Goal: Task Accomplishment & Management: Use online tool/utility

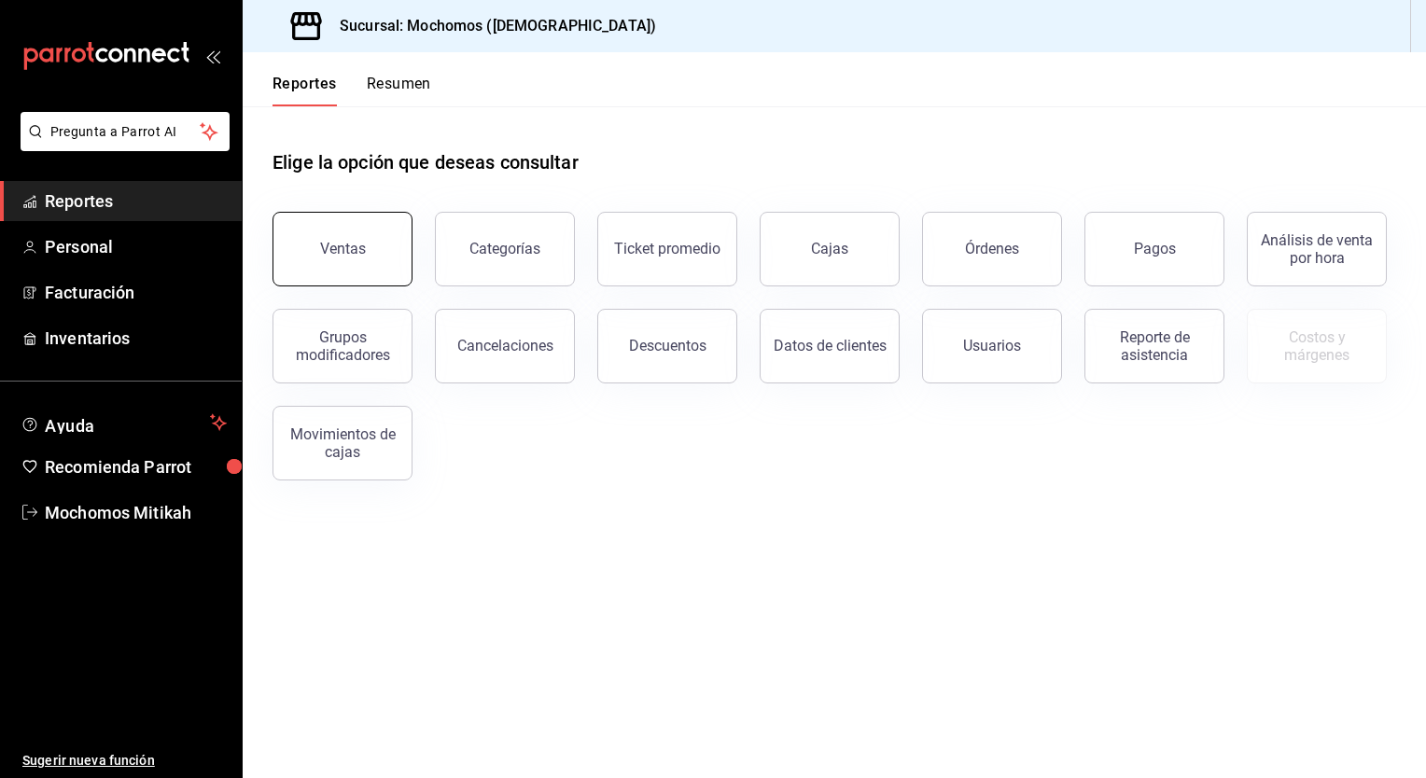
click at [333, 259] on button "Ventas" at bounding box center [343, 249] width 140 height 75
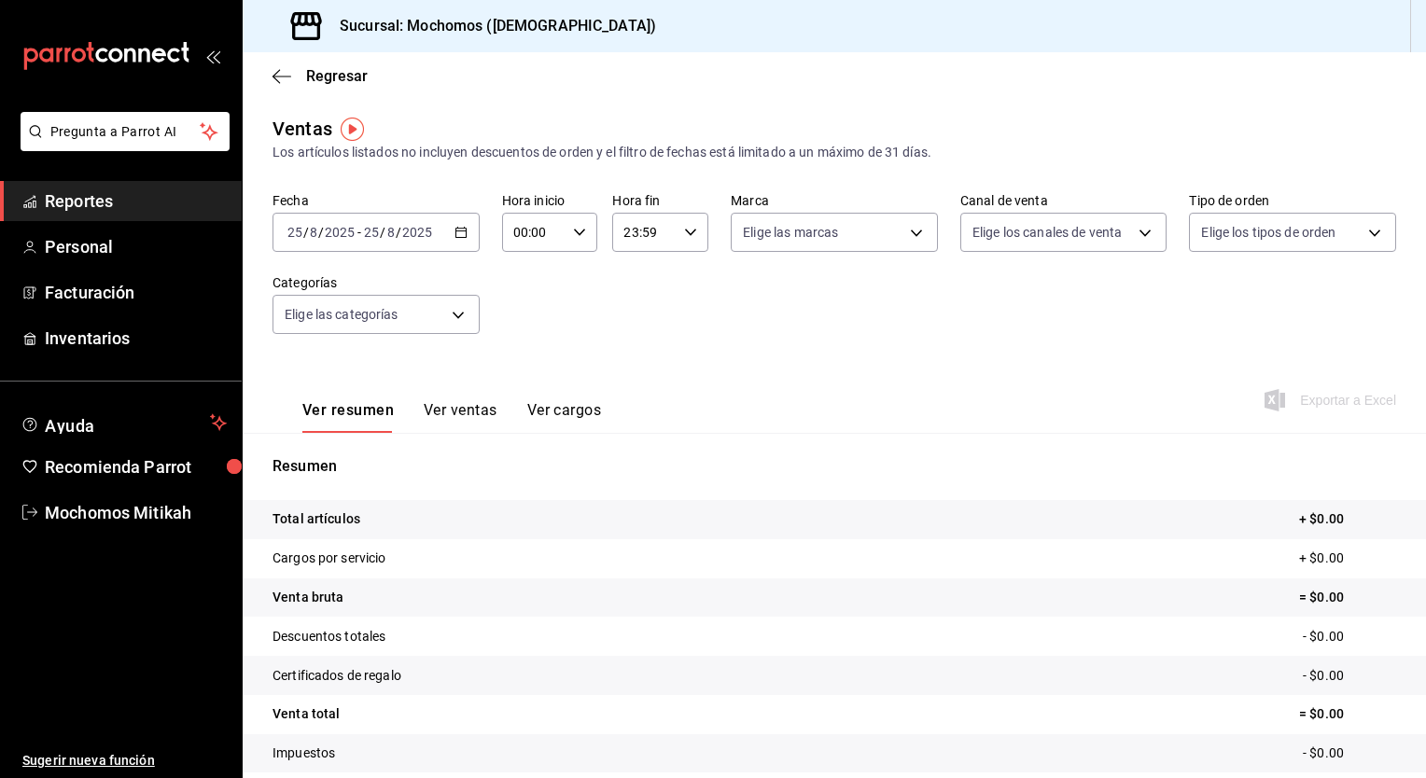
click at [463, 250] on div "[DATE] [DATE] - [DATE] [DATE]" at bounding box center [376, 232] width 207 height 39
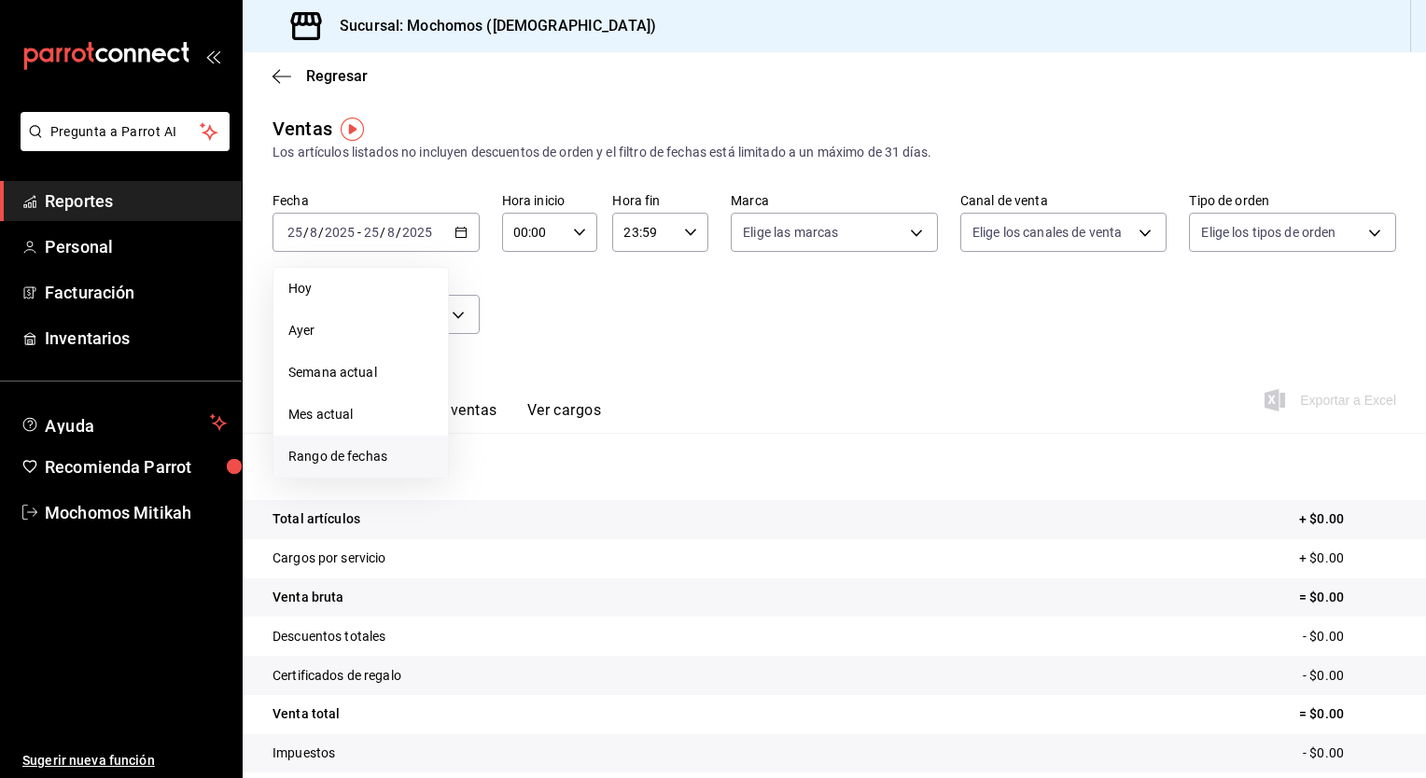
click at [358, 455] on span "Rango de fechas" at bounding box center [360, 457] width 145 height 20
click at [492, 480] on abbr "18" at bounding box center [488, 479] width 12 height 13
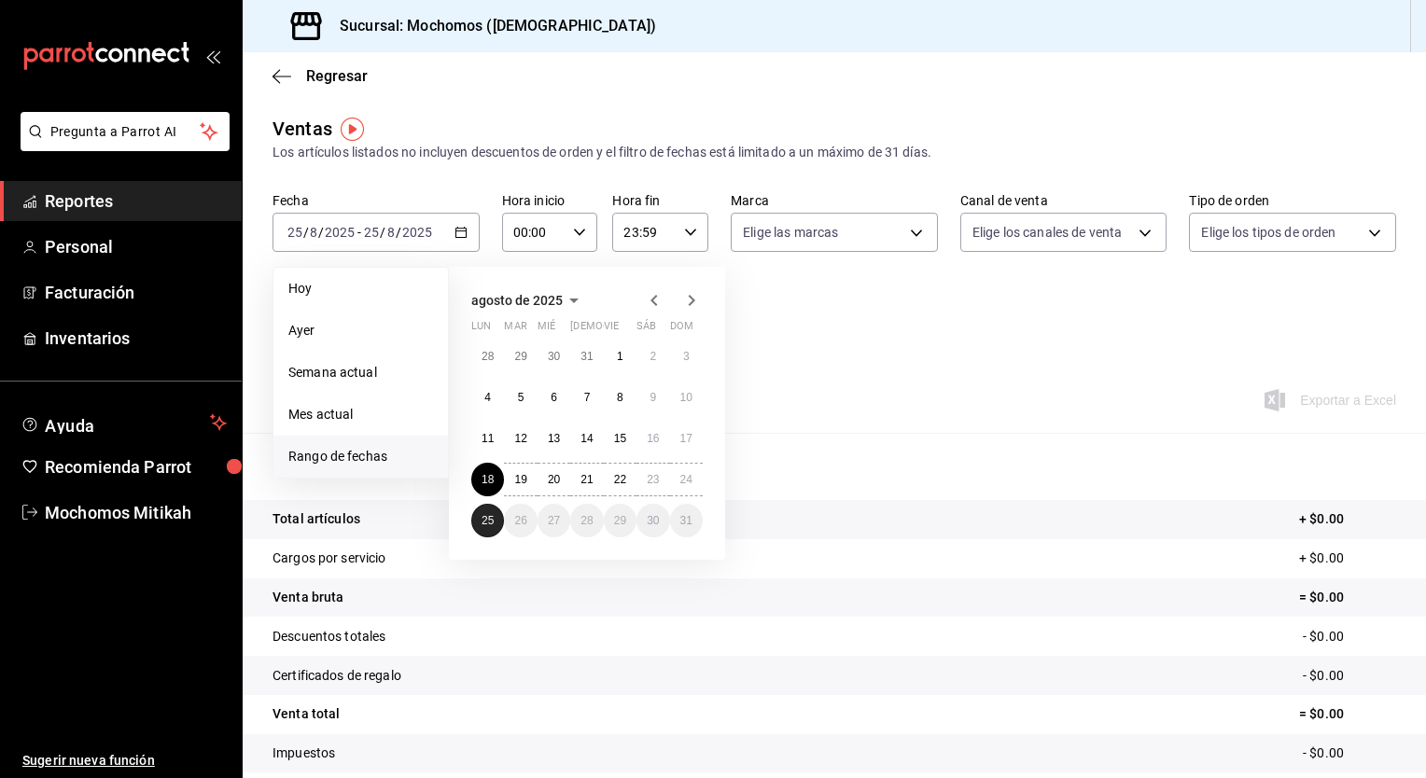
click at [489, 514] on abbr "25" at bounding box center [488, 520] width 12 height 13
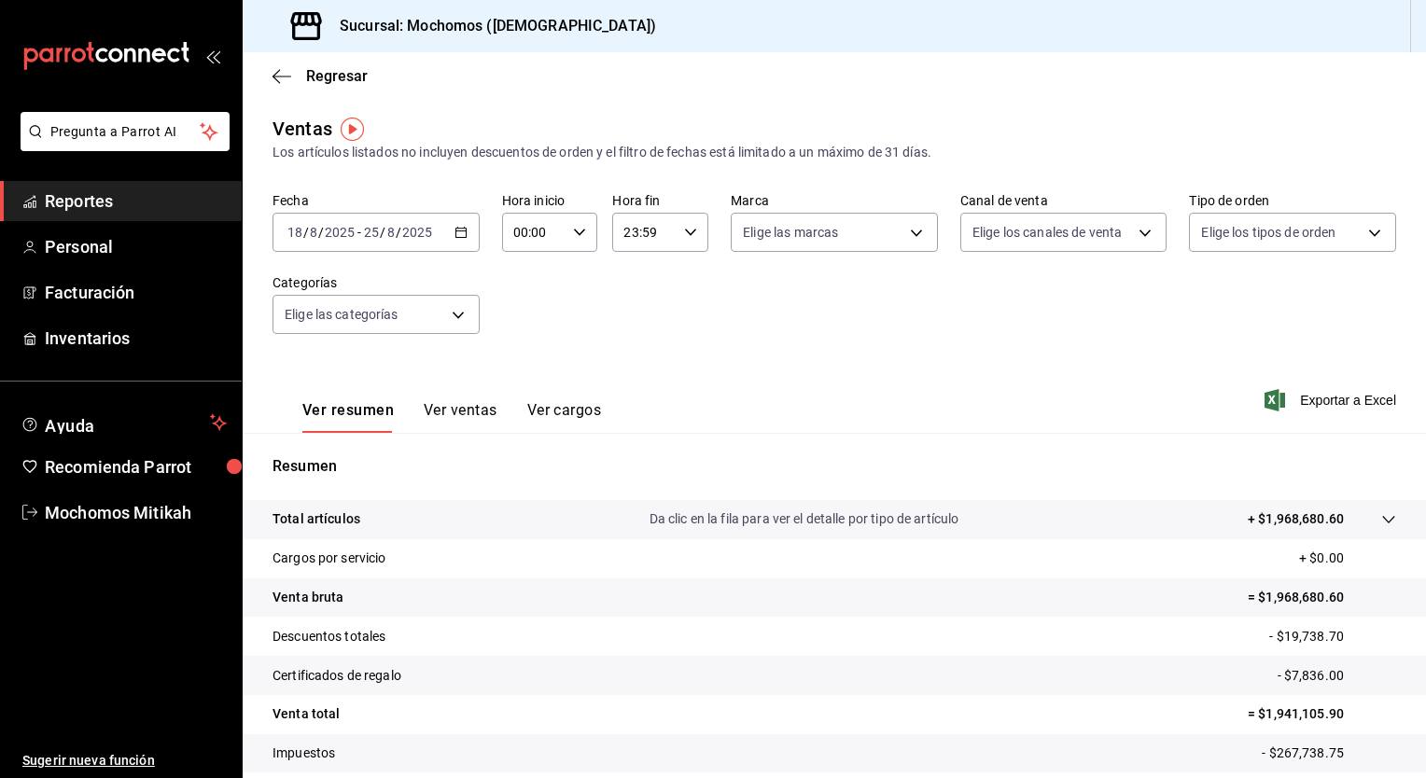
click at [577, 239] on div "00:00 Hora inicio" at bounding box center [550, 232] width 96 height 39
click at [525, 343] on button "05" at bounding box center [523, 350] width 40 height 37
type input "05:00"
click at [567, 274] on span "00" at bounding box center [571, 280] width 18 height 15
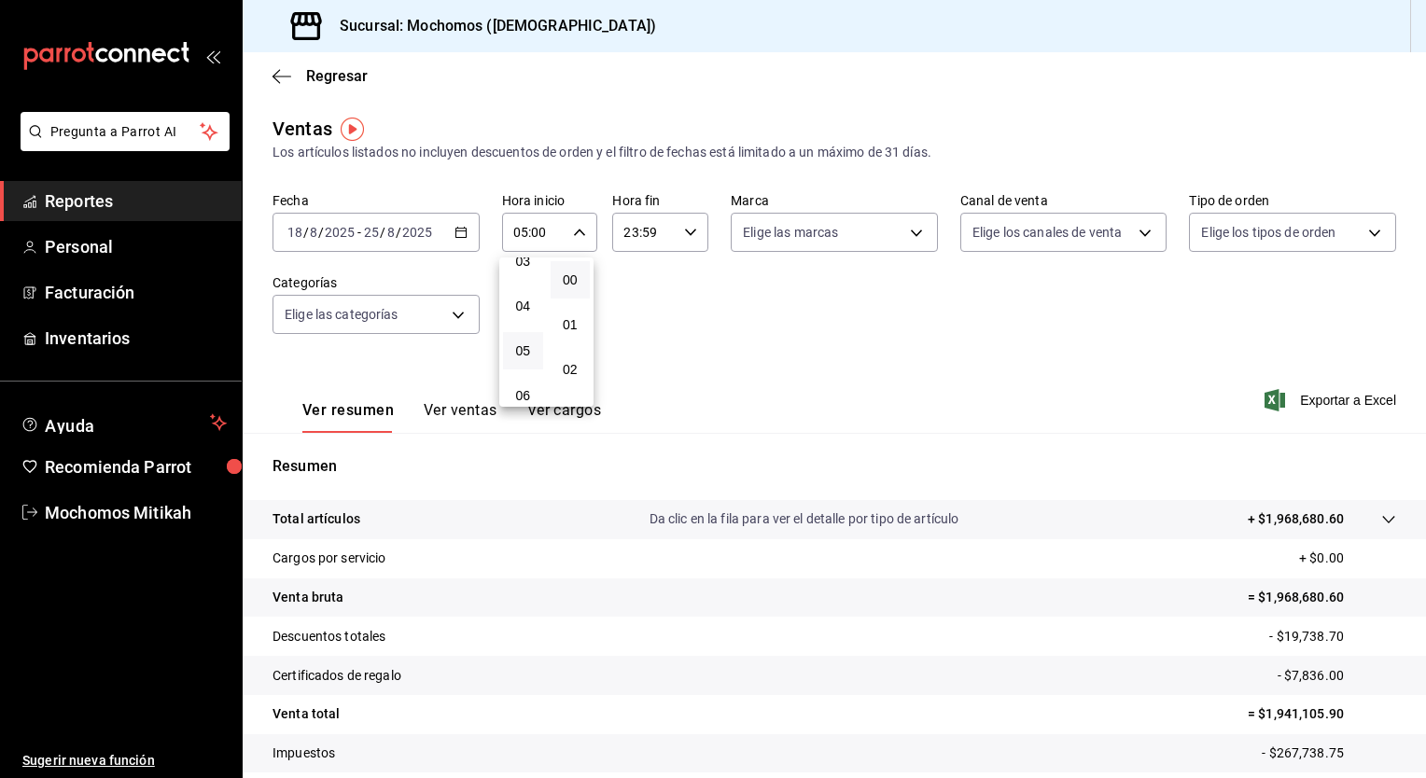
click at [671, 269] on div at bounding box center [713, 389] width 1426 height 778
click at [689, 231] on icon "button" at bounding box center [690, 232] width 13 height 13
click at [633, 332] on button "05" at bounding box center [632, 315] width 40 height 37
click at [683, 229] on div at bounding box center [713, 389] width 1426 height 778
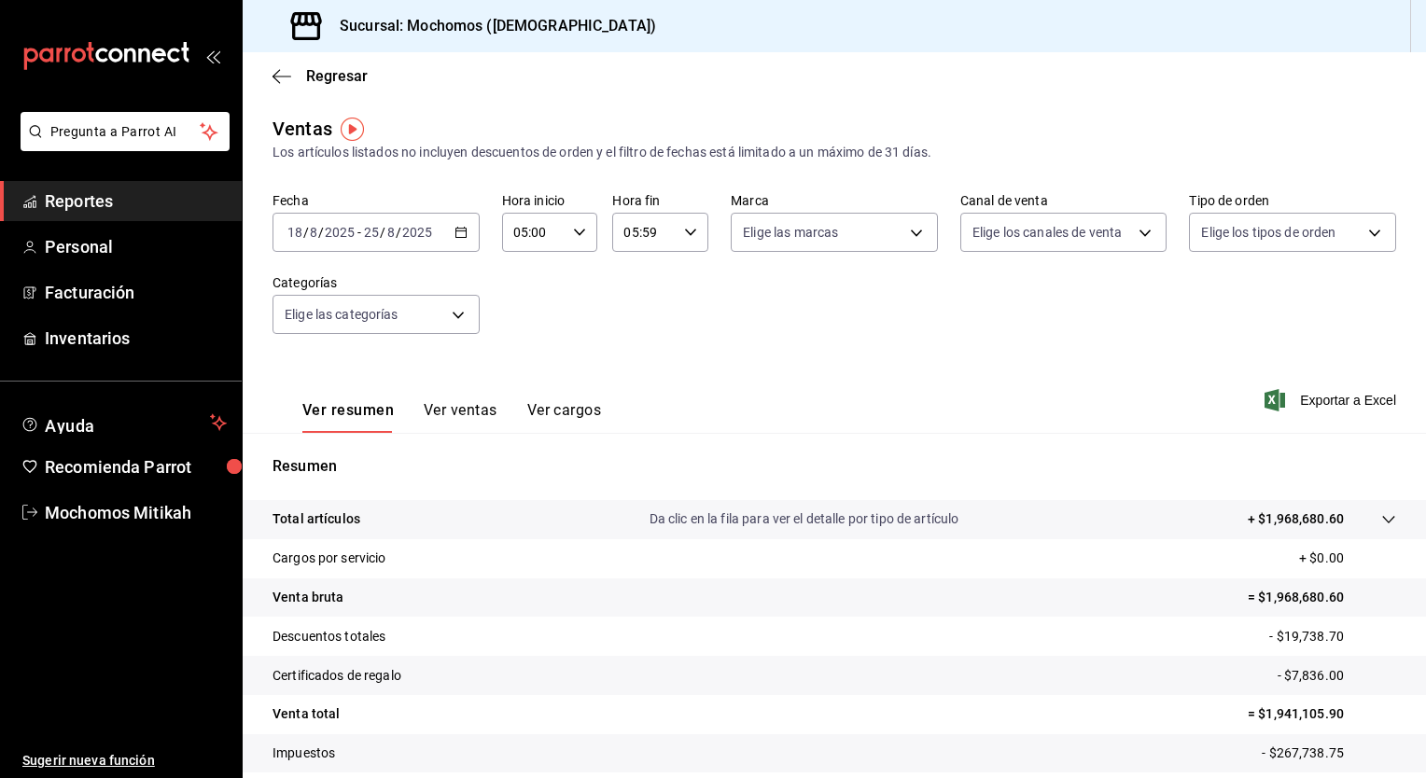
click at [684, 229] on icon "button" at bounding box center [690, 232] width 13 height 13
click at [676, 282] on span "00" at bounding box center [680, 280] width 18 height 15
type input "05:00"
click at [781, 288] on div at bounding box center [713, 389] width 1426 height 778
click at [1293, 397] on span "Exportar a Excel" at bounding box center [1332, 400] width 128 height 22
